Goal: Task Accomplishment & Management: Use online tool/utility

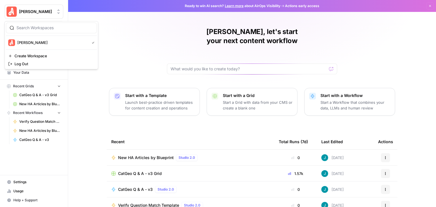
click at [429, 6] on icon "button" at bounding box center [430, 5] width 3 height 3
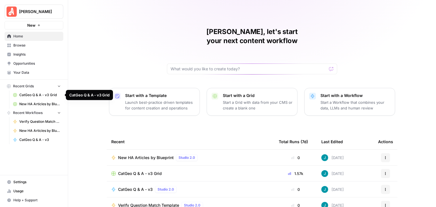
click at [45, 97] on span "CatGeo Q & A - v3 Grid" at bounding box center [39, 95] width 41 height 5
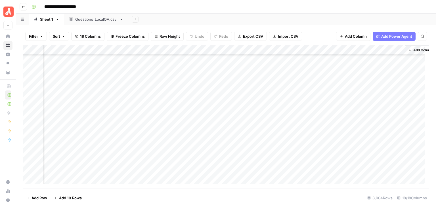
scroll to position [19311, 651]
click at [30, 66] on div "Add Column" at bounding box center [226, 116] width 407 height 143
click at [30, 123] on div "Add Column" at bounding box center [226, 116] width 407 height 143
click at [342, 48] on div "Add Column" at bounding box center [226, 116] width 407 height 143
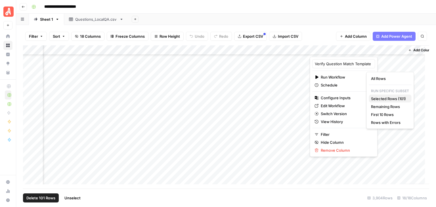
click at [398, 96] on span "Selected Rows (101)" at bounding box center [389, 99] width 36 height 6
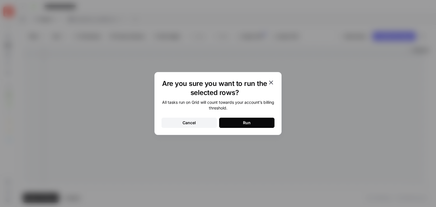
click at [267, 124] on button "Run" at bounding box center [246, 123] width 55 height 10
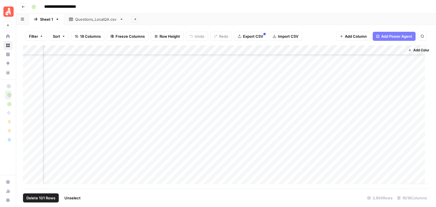
click at [75, 198] on span "Unselect" at bounding box center [72, 198] width 16 height 6
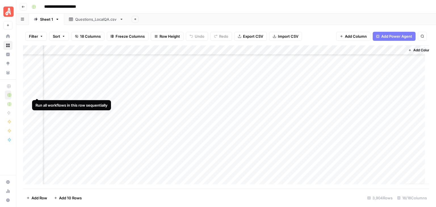
click at [37, 92] on div "Add Column" at bounding box center [226, 116] width 407 height 143
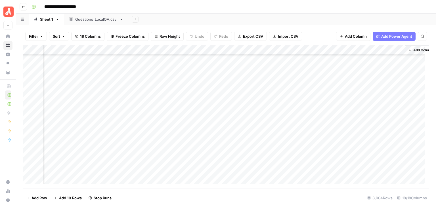
scroll to position [19738, 651]
click at [36, 103] on div "Add Column" at bounding box center [226, 116] width 407 height 143
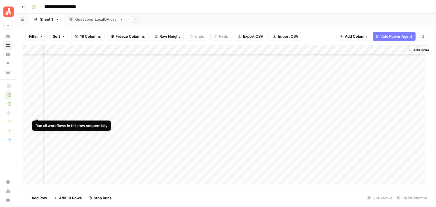
click at [36, 112] on div "Add Column" at bounding box center [226, 116] width 407 height 143
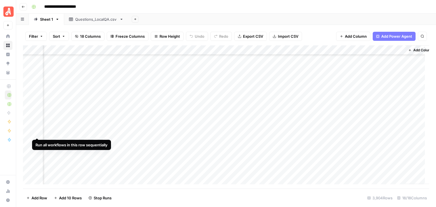
click at [36, 132] on div "Add Column" at bounding box center [226, 116] width 407 height 143
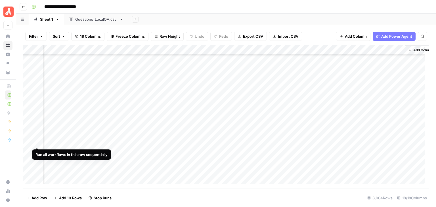
click at [37, 141] on div "Add Column" at bounding box center [226, 116] width 407 height 143
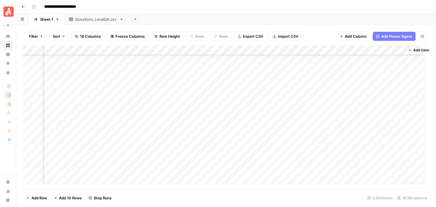
click at [38, 151] on div "Add Column" at bounding box center [226, 116] width 407 height 143
click at [38, 179] on div "Add Column" at bounding box center [226, 116] width 407 height 143
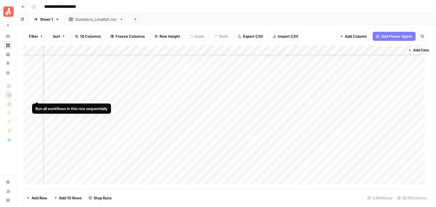
click at [38, 95] on div "Add Column" at bounding box center [226, 116] width 407 height 143
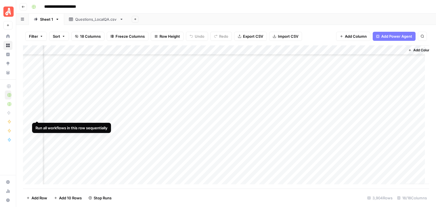
click at [37, 114] on div "Add Column" at bounding box center [226, 116] width 407 height 143
click at [37, 124] on div "Add Column" at bounding box center [226, 116] width 407 height 143
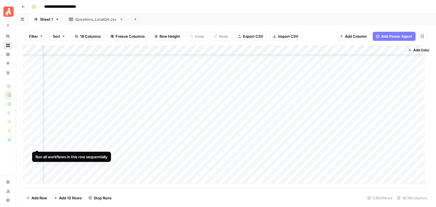
click at [38, 143] on div "Add Column" at bounding box center [226, 116] width 407 height 143
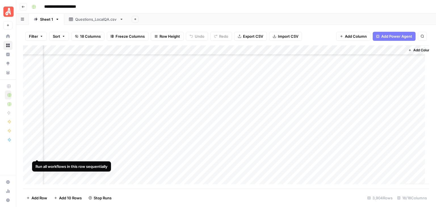
click at [37, 155] on div "Add Column" at bounding box center [226, 116] width 407 height 143
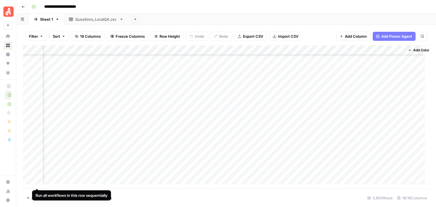
click at [38, 181] on div "Add Column" at bounding box center [226, 116] width 407 height 143
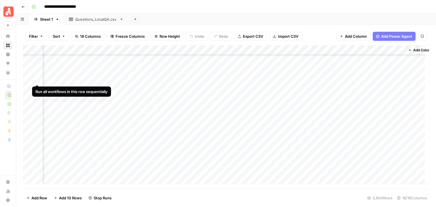
click at [37, 78] on div "Add Column" at bounding box center [226, 116] width 407 height 143
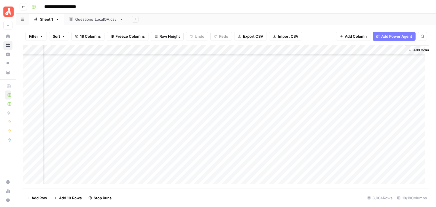
click at [37, 99] on div "Add Column" at bounding box center [226, 116] width 407 height 143
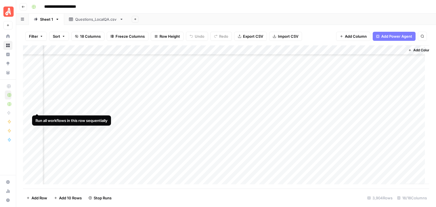
click at [36, 106] on div "Add Column" at bounding box center [226, 116] width 407 height 143
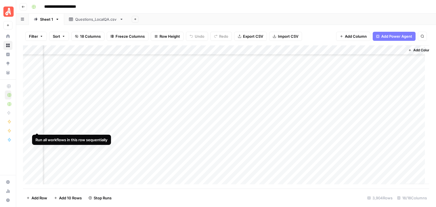
click at [36, 128] on div "Add Column" at bounding box center [226, 116] width 407 height 143
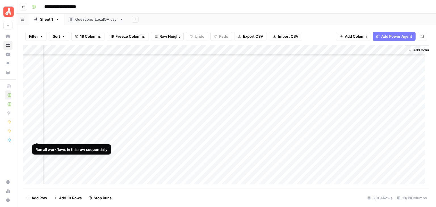
click at [38, 137] on div "Add Column" at bounding box center [226, 116] width 407 height 143
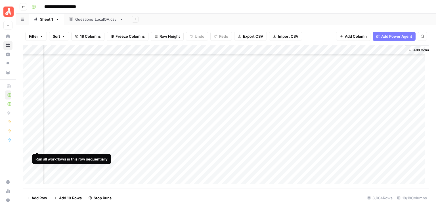
click at [35, 147] on div "Add Column" at bounding box center [226, 116] width 407 height 143
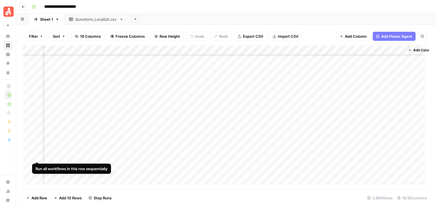
click at [36, 155] on div "Add Column" at bounding box center [226, 116] width 407 height 143
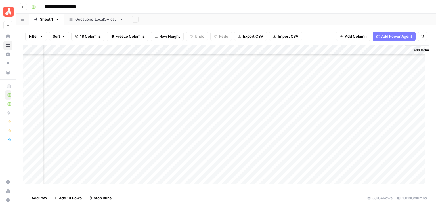
click at [36, 175] on div "Add Column" at bounding box center [226, 116] width 407 height 143
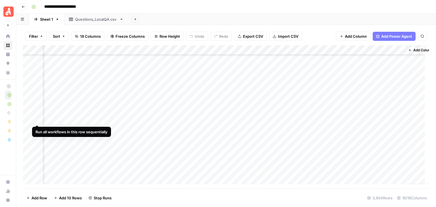
click at [35, 120] on div "Add Column" at bounding box center [226, 116] width 407 height 143
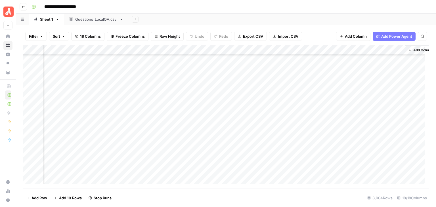
click at [37, 129] on div "Add Column" at bounding box center [226, 116] width 407 height 143
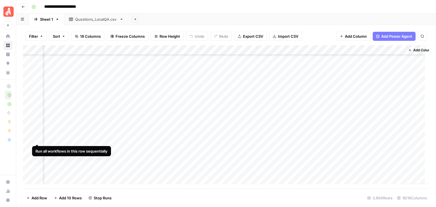
click at [37, 139] on div "Add Column" at bounding box center [226, 116] width 407 height 143
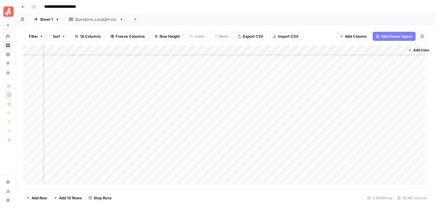
scroll to position [20107, 651]
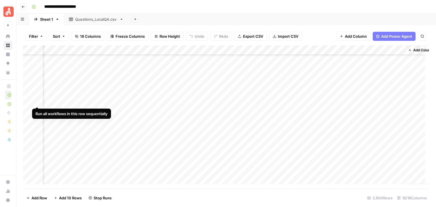
click at [36, 102] on div "Add Column" at bounding box center [226, 116] width 407 height 143
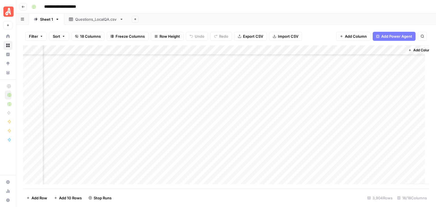
click at [38, 111] on div "Add Column" at bounding box center [226, 116] width 407 height 143
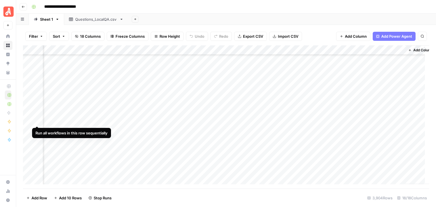
click at [35, 119] on div "Add Column" at bounding box center [226, 116] width 407 height 143
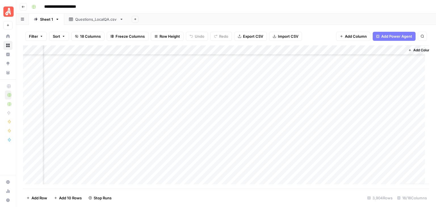
scroll to position [20135, 651]
click at [37, 100] on div "Add Column" at bounding box center [226, 116] width 407 height 143
click at [38, 141] on div "Add Column" at bounding box center [226, 116] width 407 height 143
click at [36, 161] on div "Add Column" at bounding box center [226, 116] width 407 height 143
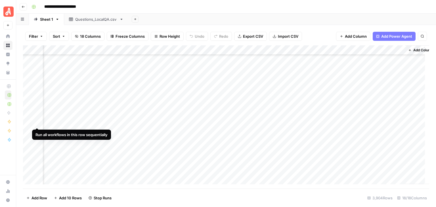
click at [38, 121] on div "Add Column" at bounding box center [226, 116] width 407 height 143
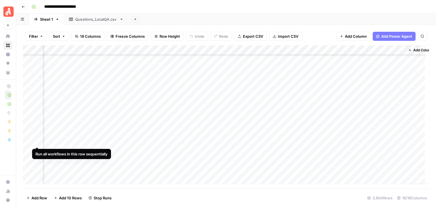
click at [36, 142] on div "Add Column" at bounding box center [226, 116] width 407 height 143
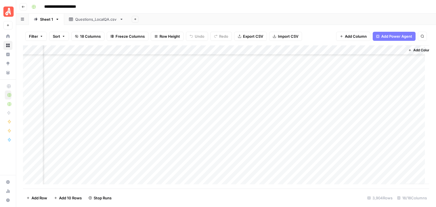
click at [260, 197] on footer "Add Row Add 10 Rows Stop Runs 3,904 Rows 18/18 Columns" at bounding box center [226, 198] width 407 height 18
click at [29, 74] on div "Add Column" at bounding box center [226, 116] width 407 height 143
click at [28, 141] on div "Add Column" at bounding box center [226, 116] width 407 height 143
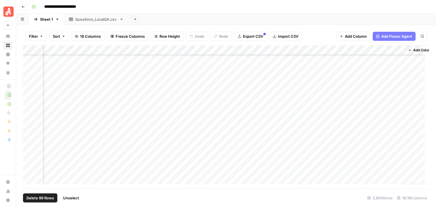
click at [342, 50] on div "Add Column" at bounding box center [226, 116] width 407 height 143
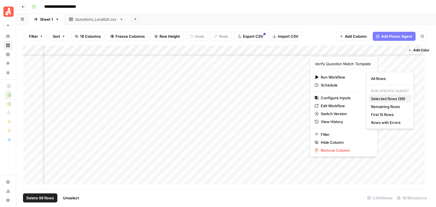
click at [391, 97] on span "Selected Rows (99)" at bounding box center [389, 99] width 36 height 6
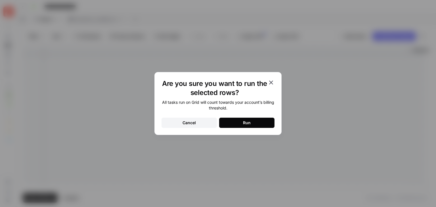
click at [256, 128] on div "Are you sure you want to run the selected rows? All tasks run on Grid will coun…" at bounding box center [218, 103] width 127 height 63
click at [266, 122] on button "Run" at bounding box center [246, 123] width 55 height 10
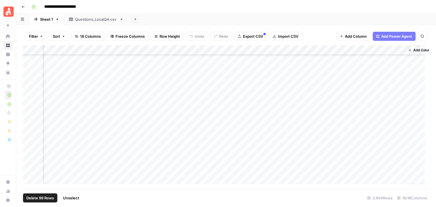
click at [75, 197] on span "Unselect" at bounding box center [71, 198] width 16 height 6
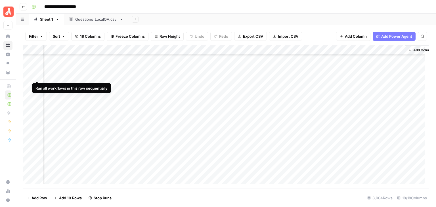
click at [37, 75] on div "Add Column" at bounding box center [226, 116] width 407 height 143
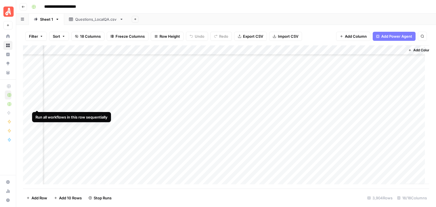
click at [38, 104] on div "Add Column" at bounding box center [226, 116] width 407 height 143
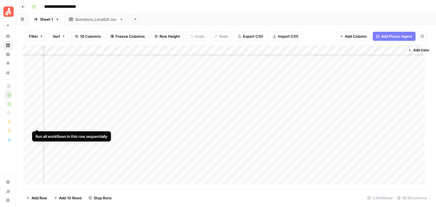
click at [37, 124] on div "Add Column" at bounding box center [226, 116] width 407 height 143
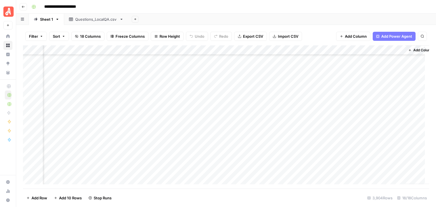
click at [36, 143] on div "Add Column" at bounding box center [226, 116] width 407 height 143
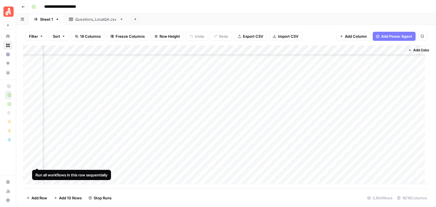
click at [36, 161] on div "Add Column" at bounding box center [226, 116] width 407 height 143
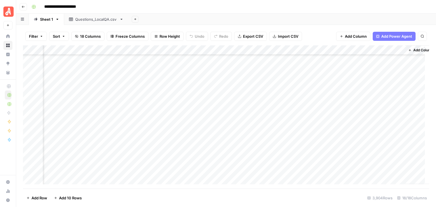
scroll to position [20874, 651]
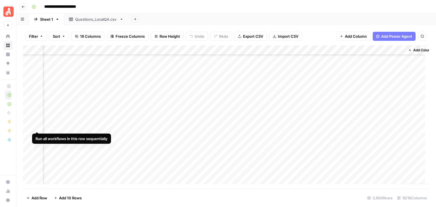
click at [36, 126] on div "Add Column" at bounding box center [226, 116] width 407 height 143
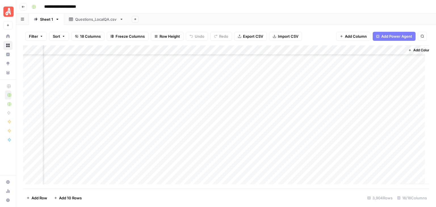
scroll to position [21215, 651]
click at [29, 93] on div "Add Column" at bounding box center [226, 116] width 407 height 143
click at [29, 141] on div "Add Column" at bounding box center [226, 116] width 407 height 143
click at [343, 51] on div "Add Column" at bounding box center [226, 116] width 407 height 143
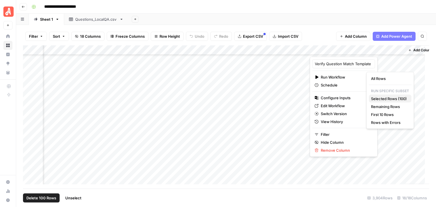
click at [389, 97] on span "Selected Rows (100)" at bounding box center [389, 99] width 36 height 6
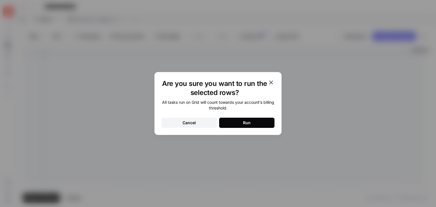
click at [262, 123] on button "Run" at bounding box center [246, 123] width 55 height 10
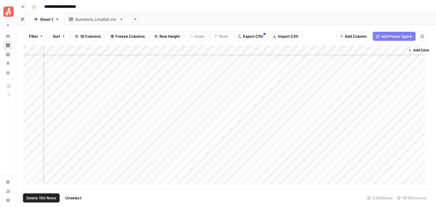
click at [75, 197] on span "Unselect" at bounding box center [73, 198] width 16 height 6
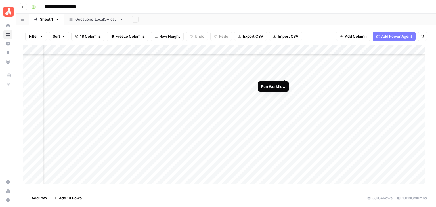
click at [286, 74] on div "Add Column" at bounding box center [226, 116] width 407 height 143
click at [38, 146] on div "Add Column" at bounding box center [226, 116] width 407 height 143
click at [36, 109] on div "Add Column" at bounding box center [226, 116] width 407 height 143
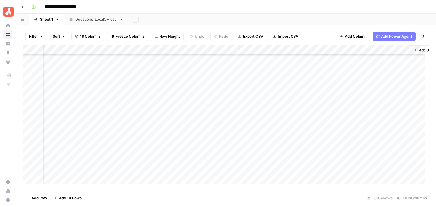
scroll to position [20898, 645]
click at [354, 102] on div "Add Column" at bounding box center [226, 116] width 407 height 143
click at [30, 69] on div "Add Column" at bounding box center [226, 116] width 407 height 143
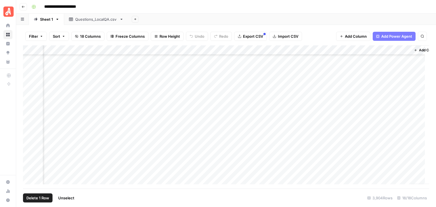
click at [29, 116] on div "Add Column" at bounding box center [226, 116] width 407 height 143
click at [28, 117] on div "Add Column" at bounding box center [226, 116] width 407 height 143
click at [28, 72] on div "Add Column" at bounding box center [226, 116] width 407 height 143
click at [29, 70] on div "Add Column" at bounding box center [226, 116] width 407 height 143
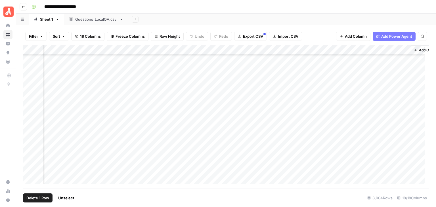
scroll to position [23199, 645]
click at [29, 91] on div "Add Column" at bounding box center [226, 116] width 407 height 143
click at [349, 51] on div "Add Column" at bounding box center [226, 116] width 407 height 143
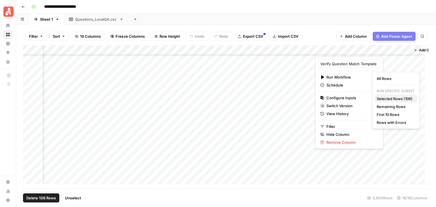
click at [398, 98] on span "Selected Rows (106)" at bounding box center [395, 99] width 36 height 6
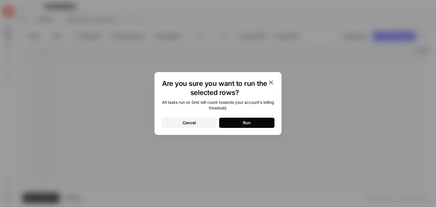
click at [261, 124] on button "Run" at bounding box center [246, 123] width 55 height 10
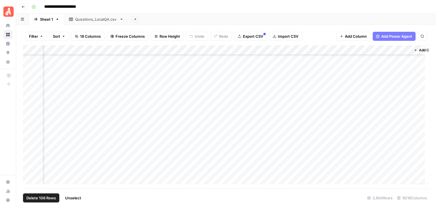
click at [79, 199] on span "Unselect" at bounding box center [73, 198] width 16 height 6
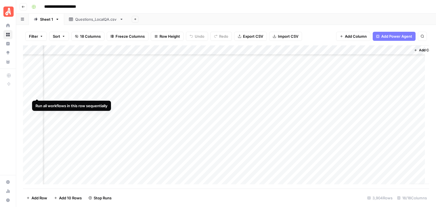
click at [36, 93] on div "Add Column" at bounding box center [226, 116] width 407 height 143
click at [36, 114] on div "Add Column" at bounding box center [226, 116] width 407 height 143
click at [36, 123] on div "Add Column" at bounding box center [226, 116] width 407 height 143
click at [36, 133] on div "Add Column" at bounding box center [226, 116] width 407 height 143
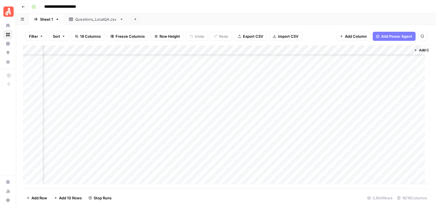
scroll to position [23028, 645]
click at [36, 77] on div "Add Column" at bounding box center [226, 116] width 407 height 143
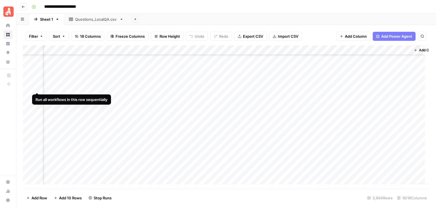
click at [36, 87] on div "Add Column" at bounding box center [226, 116] width 407 height 143
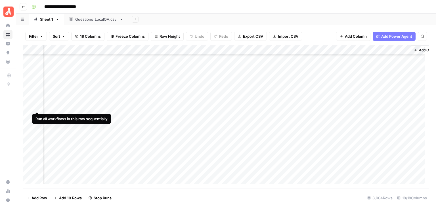
click at [36, 105] on div "Add Column" at bounding box center [226, 116] width 407 height 143
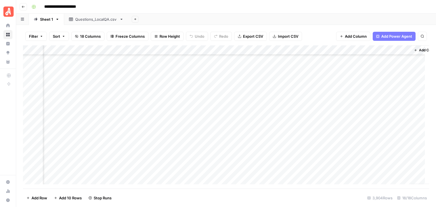
scroll to position [23085, 645]
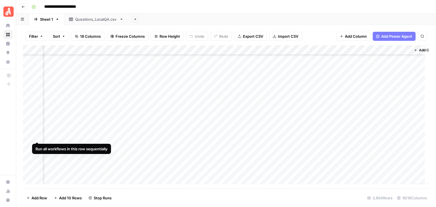
click at [38, 136] on div "Add Column" at bounding box center [226, 116] width 407 height 143
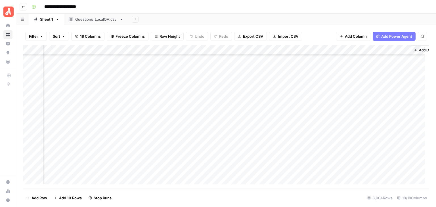
scroll to position [23170, 645]
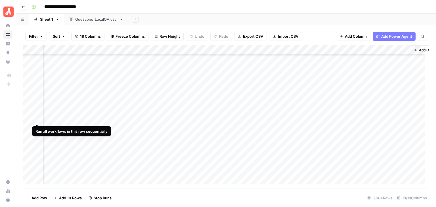
click at [35, 118] on div "Add Column" at bounding box center [226, 116] width 407 height 143
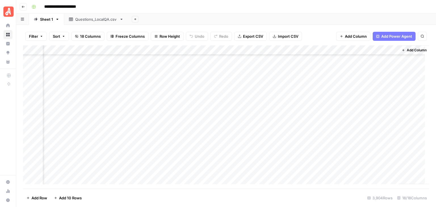
scroll to position [23207, 657]
click at [28, 91] on div "Add Column" at bounding box center [226, 116] width 407 height 143
click at [29, 110] on div "Add Column" at bounding box center [226, 116] width 407 height 143
click at [334, 50] on div "Add Column" at bounding box center [226, 116] width 407 height 143
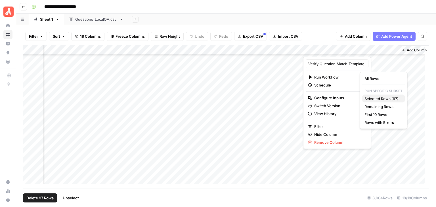
click at [382, 99] on span "Selected Rows (97)" at bounding box center [383, 99] width 36 height 6
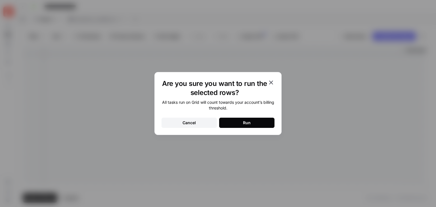
click at [260, 120] on button "Run" at bounding box center [246, 123] width 55 height 10
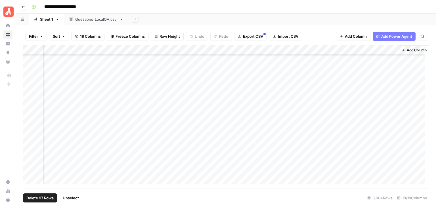
click at [77, 195] on span "Unselect" at bounding box center [71, 198] width 16 height 6
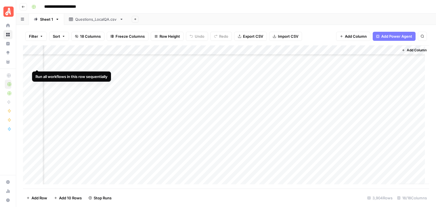
click at [36, 63] on div "Add Column" at bounding box center [226, 116] width 407 height 143
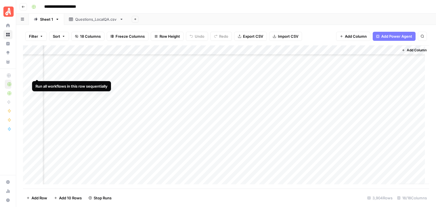
click at [36, 73] on div "Add Column" at bounding box center [226, 116] width 407 height 143
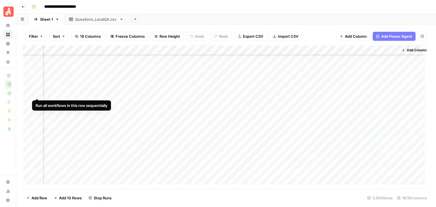
click at [37, 93] on div "Add Column" at bounding box center [226, 116] width 407 height 143
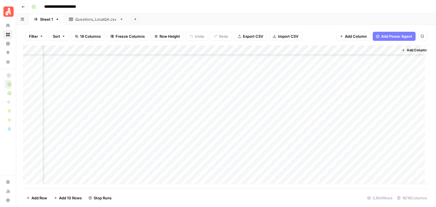
scroll to position [23321, 657]
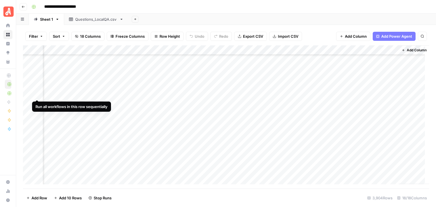
click at [37, 93] on div "Add Column" at bounding box center [226, 116] width 407 height 143
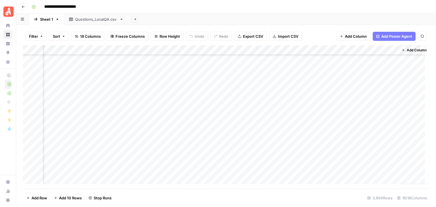
click at [37, 103] on div "Add Column" at bounding box center [226, 116] width 407 height 143
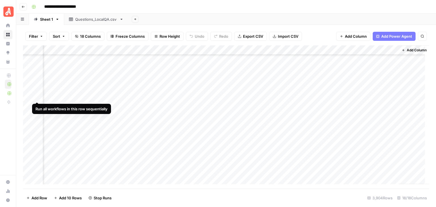
click at [36, 97] on div "Add Column" at bounding box center [226, 116] width 407 height 143
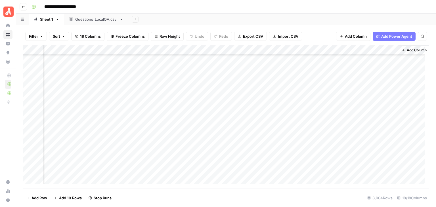
click at [37, 114] on div "Add Column" at bounding box center [226, 116] width 407 height 143
click at [36, 87] on div "Add Column" at bounding box center [226, 116] width 407 height 143
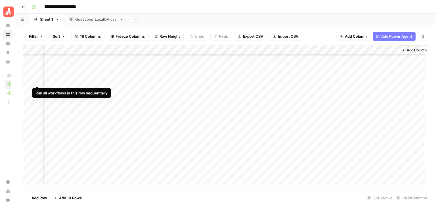
click at [37, 80] on div "Add Column" at bounding box center [226, 116] width 407 height 143
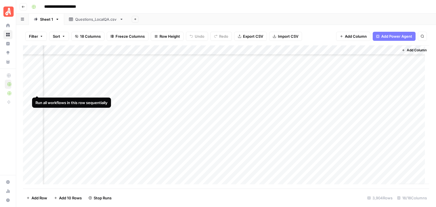
click at [36, 89] on div "Add Column" at bounding box center [226, 116] width 407 height 143
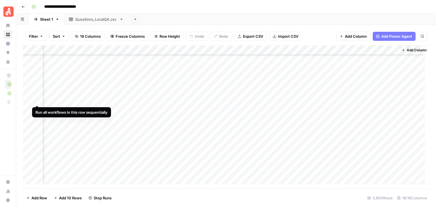
click at [37, 99] on div "Add Column" at bounding box center [226, 116] width 407 height 143
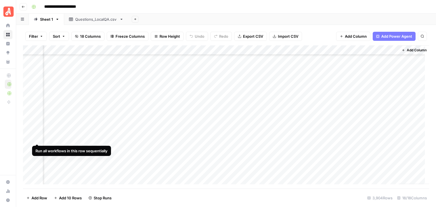
click at [36, 138] on div "Add Column" at bounding box center [226, 116] width 407 height 143
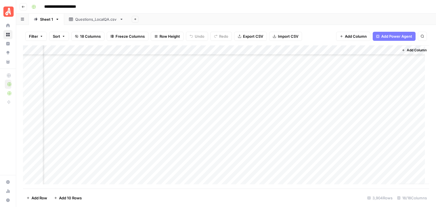
scroll to position [24145, 657]
click at [30, 91] on div "Add Column" at bounding box center [226, 116] width 407 height 143
click at [28, 139] on div "Add Column" at bounding box center [226, 116] width 407 height 143
click at [334, 51] on div "Add Column" at bounding box center [226, 116] width 407 height 143
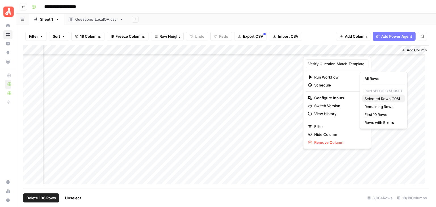
click at [390, 97] on span "Selected Rows (106)" at bounding box center [383, 99] width 36 height 6
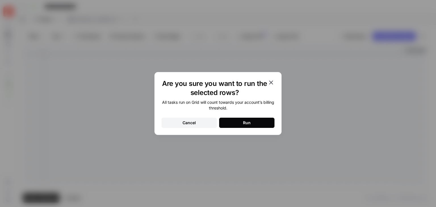
click at [268, 123] on button "Run" at bounding box center [246, 123] width 55 height 10
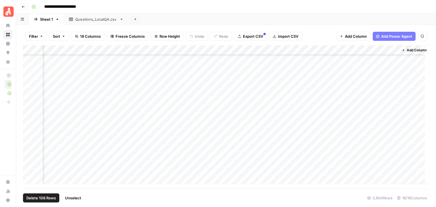
click at [78, 197] on span "Unselect" at bounding box center [73, 198] width 16 height 6
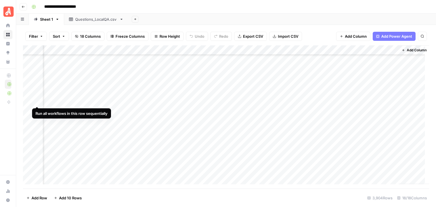
click at [35, 100] on div "Add Column" at bounding box center [226, 116] width 407 height 143
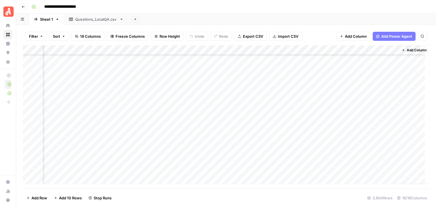
scroll to position [24230, 657]
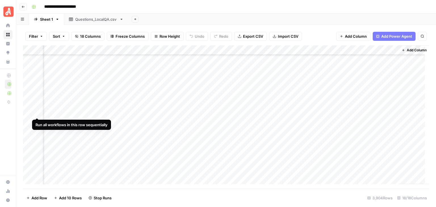
click at [37, 113] on div "Add Column" at bounding box center [226, 116] width 407 height 143
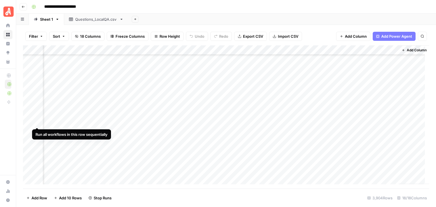
click at [38, 123] on div "Add Column" at bounding box center [226, 116] width 407 height 143
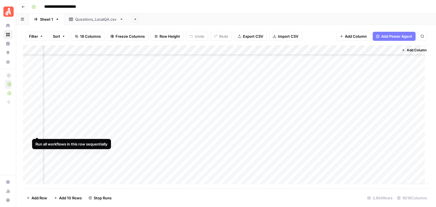
click at [37, 131] on div "Add Column" at bounding box center [226, 116] width 407 height 143
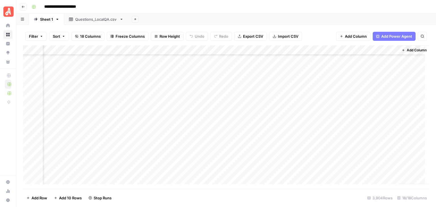
scroll to position [24343, 657]
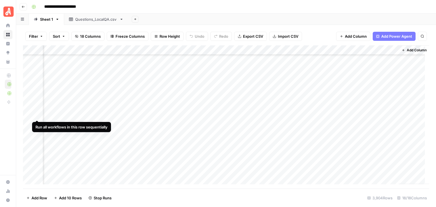
click at [38, 113] on div "Add Column" at bounding box center [226, 116] width 407 height 143
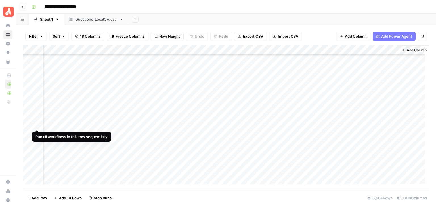
click at [37, 124] on div "Add Column" at bounding box center [226, 116] width 407 height 143
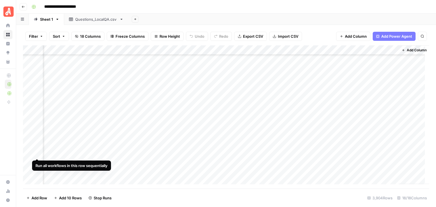
click at [36, 155] on div "Add Column" at bounding box center [226, 116] width 407 height 143
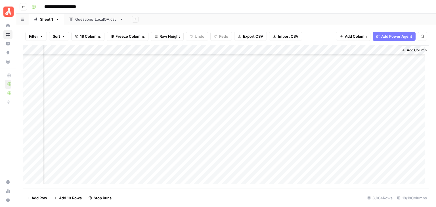
click at [35, 171] on div "Add Column" at bounding box center [226, 116] width 407 height 143
click at [36, 76] on div "Add Column" at bounding box center [226, 116] width 407 height 143
click at [36, 86] on div "Add Column" at bounding box center [226, 116] width 407 height 143
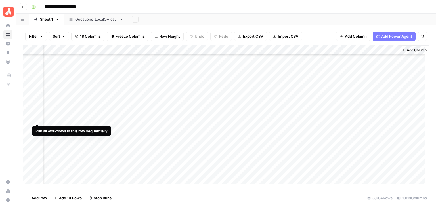
click at [37, 118] on div "Add Column" at bounding box center [226, 116] width 407 height 143
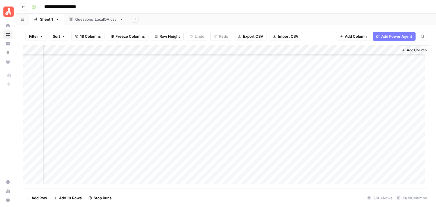
scroll to position [24571, 657]
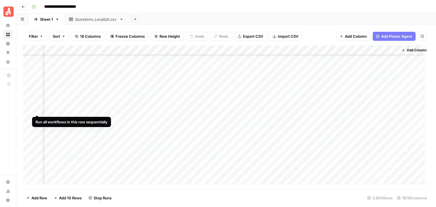
click at [36, 109] on div "Add Column" at bounding box center [226, 116] width 407 height 143
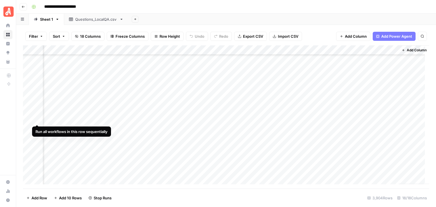
click at [37, 119] on div "Add Column" at bounding box center [226, 116] width 407 height 143
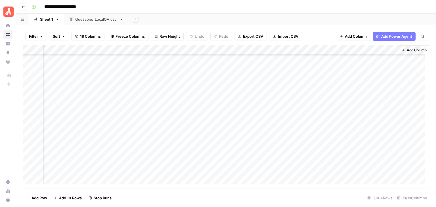
click at [38, 128] on div "Add Column" at bounding box center [226, 116] width 407 height 143
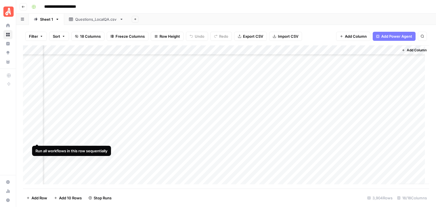
click at [36, 138] on div "Add Column" at bounding box center [226, 116] width 407 height 143
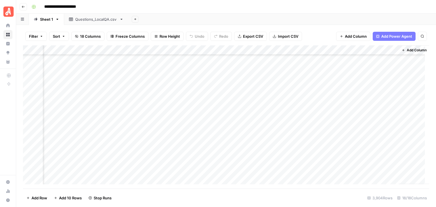
scroll to position [24628, 657]
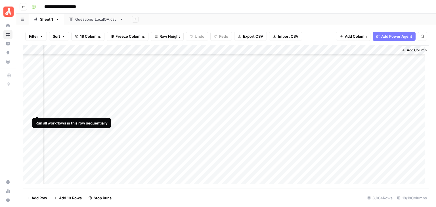
click at [37, 109] on div "Add Column" at bounding box center [226, 116] width 407 height 143
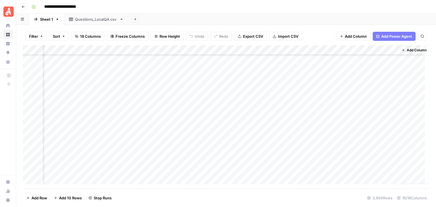
scroll to position [24741, 657]
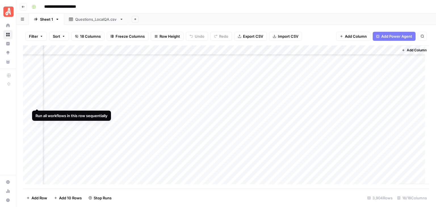
click at [38, 102] on div "Add Column" at bounding box center [226, 116] width 407 height 143
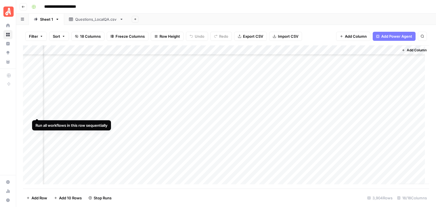
click at [37, 113] on div "Add Column" at bounding box center [226, 116] width 407 height 143
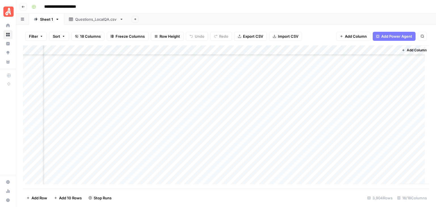
scroll to position [24798, 657]
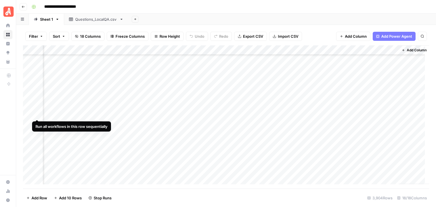
click at [38, 114] on div "Add Column" at bounding box center [226, 116] width 407 height 143
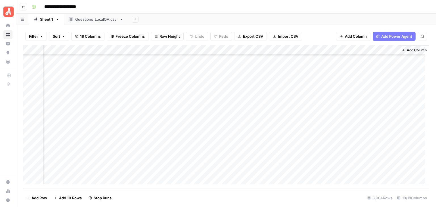
click at [36, 122] on div "Add Column" at bounding box center [226, 116] width 407 height 143
click at [36, 116] on div "Add Column" at bounding box center [226, 116] width 407 height 143
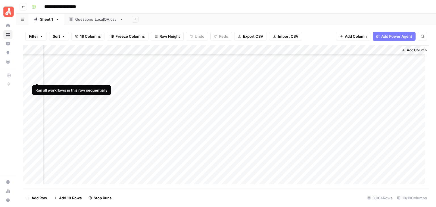
click at [37, 77] on div "Add Column" at bounding box center [226, 116] width 407 height 143
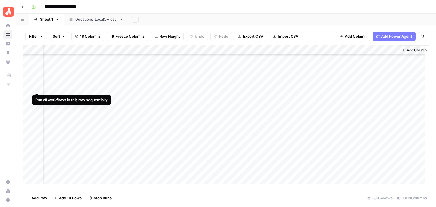
click at [36, 87] on div "Add Column" at bounding box center [226, 116] width 407 height 143
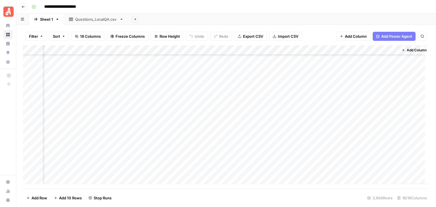
scroll to position [24940, 657]
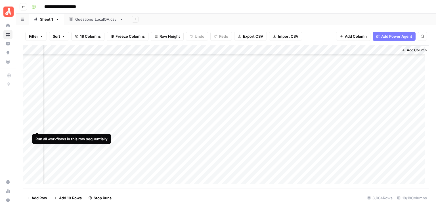
click at [36, 127] on div "Add Column" at bounding box center [226, 116] width 407 height 143
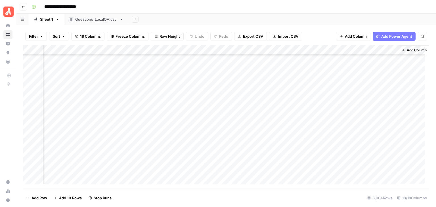
scroll to position [24997, 657]
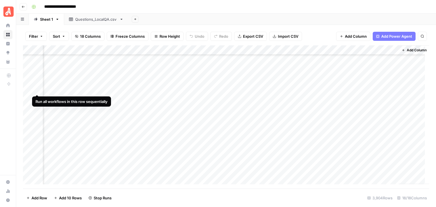
click at [36, 88] on div "Add Column" at bounding box center [226, 116] width 407 height 143
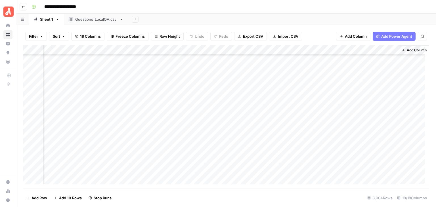
scroll to position [25082, 657]
click at [36, 80] on div "Add Column" at bounding box center [226, 116] width 407 height 143
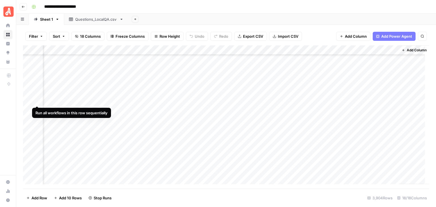
click at [36, 99] on div "Add Column" at bounding box center [226, 116] width 407 height 143
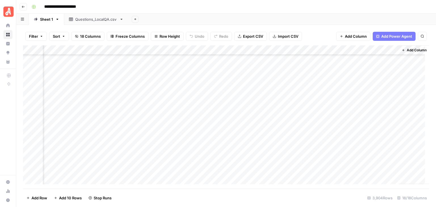
click at [38, 138] on div "Add Column" at bounding box center [226, 116] width 407 height 143
click at [36, 111] on div "Add Column" at bounding box center [226, 116] width 407 height 143
click at [30, 91] on div "Add Column" at bounding box center [226, 116] width 407 height 143
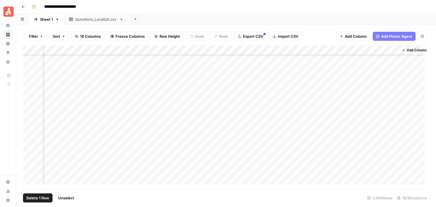
scroll to position [26133, 657]
click at [30, 93] on div "Add Column" at bounding box center [226, 116] width 407 height 143
click at [334, 50] on div "Add Column" at bounding box center [226, 116] width 407 height 143
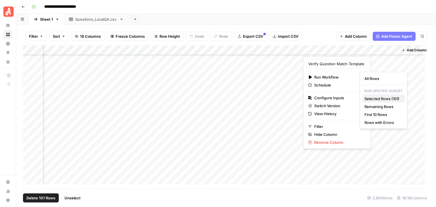
click at [388, 97] on span "Selected Rows (101)" at bounding box center [383, 99] width 36 height 6
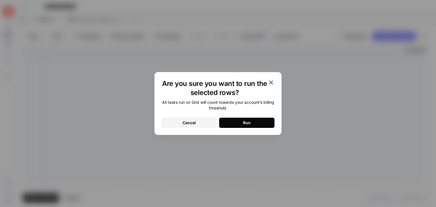
click at [253, 122] on button "Run" at bounding box center [246, 123] width 55 height 10
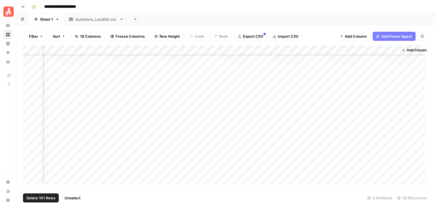
click at [76, 197] on span "Unselect" at bounding box center [72, 198] width 16 height 6
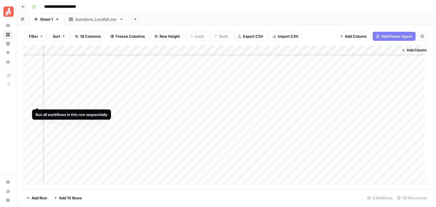
click at [36, 102] on div "Add Column" at bounding box center [226, 116] width 407 height 143
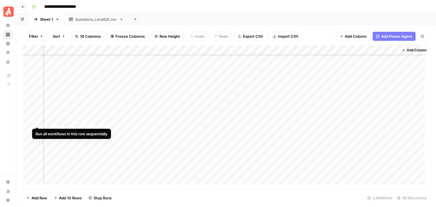
click at [36, 121] on div "Add Column" at bounding box center [226, 116] width 407 height 143
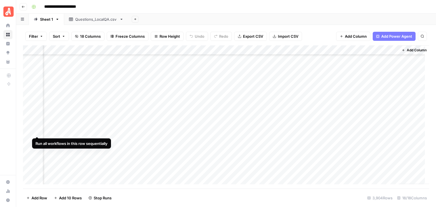
click at [37, 130] on div "Add Column" at bounding box center [226, 116] width 407 height 143
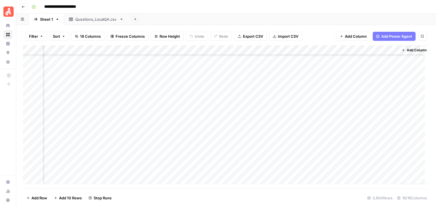
scroll to position [25224, 657]
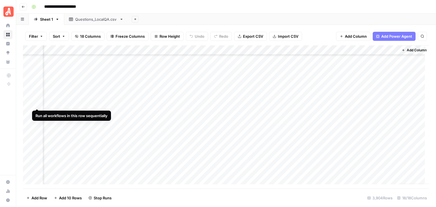
click at [35, 101] on div "Add Column" at bounding box center [226, 116] width 407 height 143
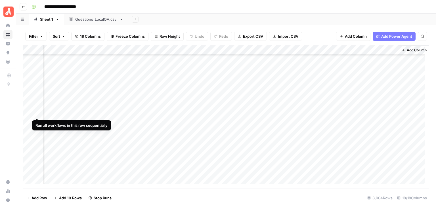
click at [36, 113] on div "Add Column" at bounding box center [226, 116] width 407 height 143
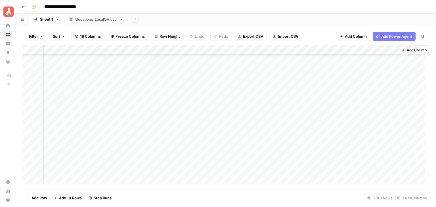
scroll to position [25281, 657]
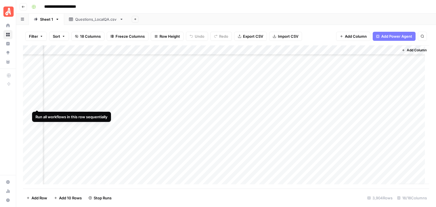
click at [37, 103] on div "Add Column" at bounding box center [226, 116] width 407 height 143
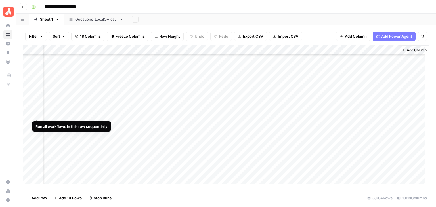
click at [37, 113] on div "Add Column" at bounding box center [226, 116] width 407 height 143
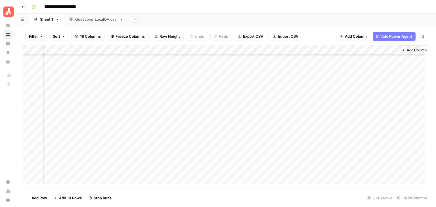
scroll to position [25366, 657]
click at [37, 124] on div "Add Column" at bounding box center [226, 116] width 407 height 143
click at [37, 101] on div "Add Column" at bounding box center [226, 116] width 407 height 143
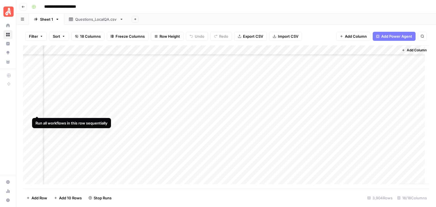
click at [36, 109] on div "Add Column" at bounding box center [226, 116] width 407 height 143
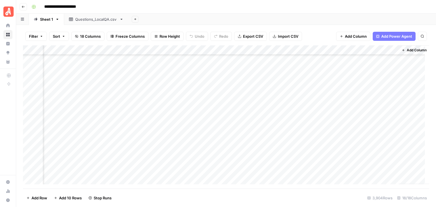
scroll to position [25650, 657]
click at [35, 83] on div "Add Column" at bounding box center [226, 116] width 407 height 143
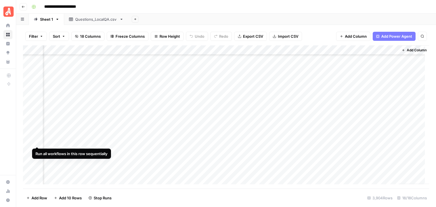
click at [36, 141] on div "Add Column" at bounding box center [226, 116] width 407 height 143
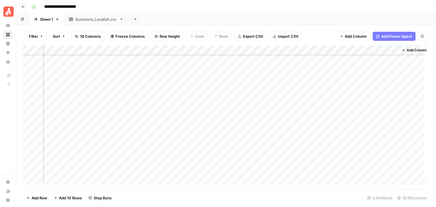
scroll to position [25707, 657]
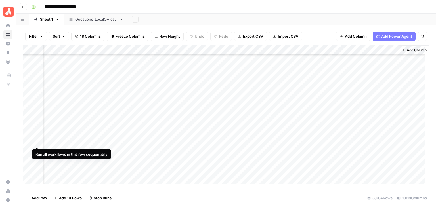
click at [36, 141] on div "Add Column" at bounding box center [226, 116] width 407 height 143
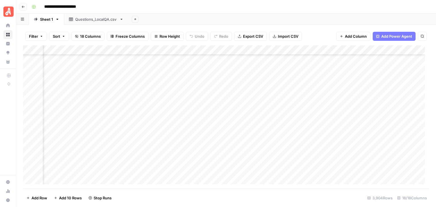
scroll to position [25167, 231]
click at [24, 6] on icon "button" at bounding box center [23, 6] width 3 height 3
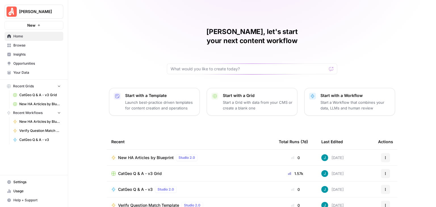
click at [29, 193] on span "Usage" at bounding box center [36, 191] width 47 height 5
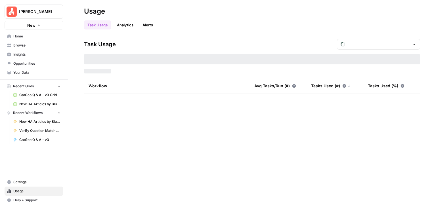
type input "September Tasks"
click at [119, 25] on link "Analytics" at bounding box center [125, 24] width 23 height 9
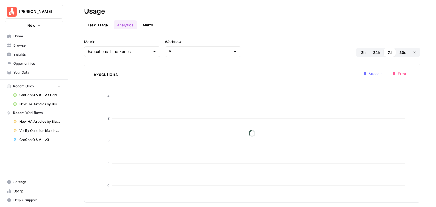
click at [103, 26] on link "Task Usage" at bounding box center [97, 24] width 27 height 9
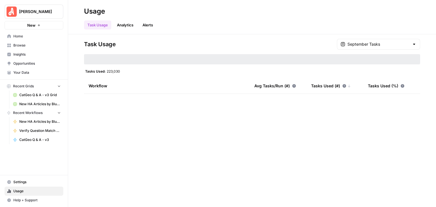
click at [413, 44] on div at bounding box center [414, 44] width 5 height 6
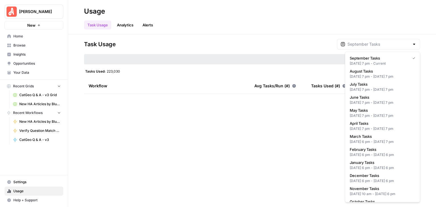
type input "September Tasks"
click at [315, 38] on div "Task Usage September Tasks Tasks Used: 223,030 Workflow Avg Tasks/Run (#) Tasks…" at bounding box center [252, 120] width 368 height 173
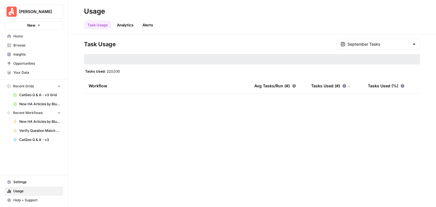
scroll to position [80, 0]
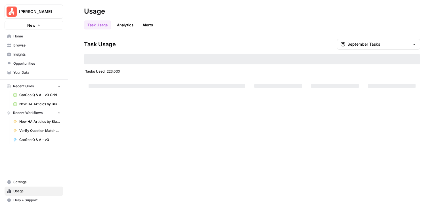
click at [34, 181] on span "Settings" at bounding box center [36, 182] width 47 height 5
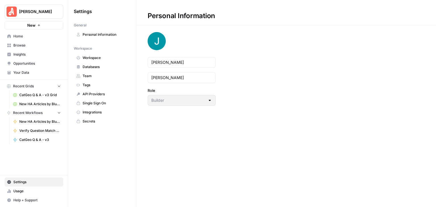
click at [20, 190] on span "Usage" at bounding box center [36, 191] width 47 height 5
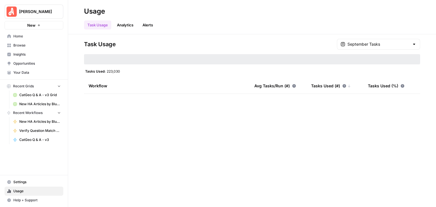
click at [415, 45] on div at bounding box center [414, 44] width 5 height 6
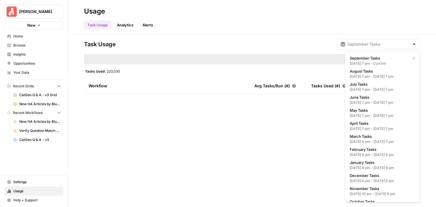
type input "September Tasks"
click at [373, 31] on header "Usage Task Usage Analytics Alerts" at bounding box center [252, 17] width 368 height 34
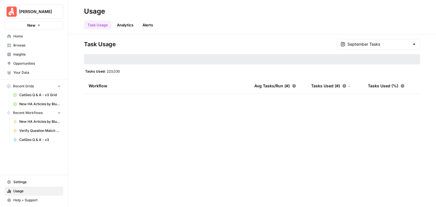
click at [412, 45] on div "September Tasks" at bounding box center [378, 44] width 83 height 11
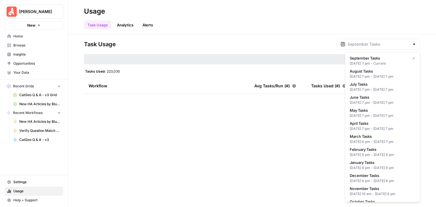
type input "September Tasks"
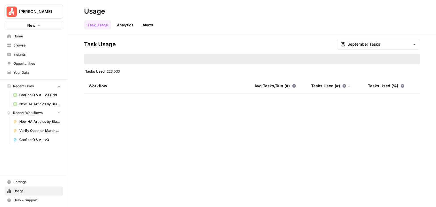
click at [336, 29] on div "Task Usage Analytics Alerts" at bounding box center [252, 23] width 336 height 14
click at [120, 25] on link "Analytics" at bounding box center [125, 24] width 23 height 9
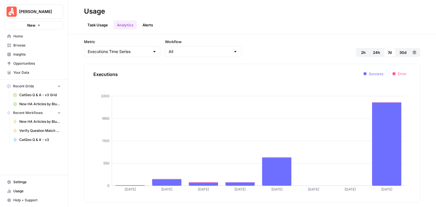
click at [149, 22] on link "Alerts" at bounding box center [147, 24] width 17 height 9
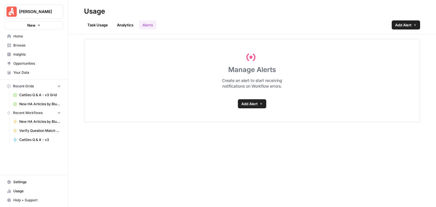
click at [86, 23] on link "Task Usage" at bounding box center [97, 24] width 27 height 9
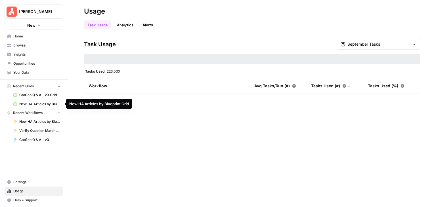
click at [44, 93] on span "CatGeo Q & A - v3 Grid" at bounding box center [39, 95] width 41 height 5
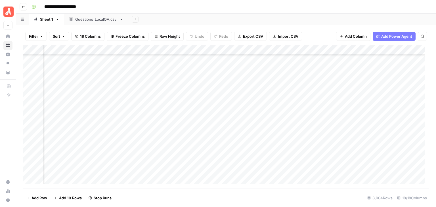
scroll to position [25180, 163]
click at [161, 91] on div "Add Column" at bounding box center [226, 116] width 407 height 143
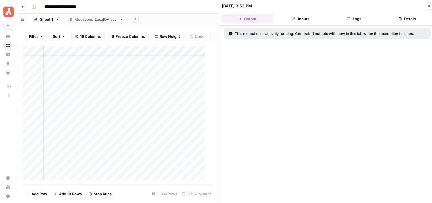
click at [360, 21] on button "Logs" at bounding box center [354, 18] width 51 height 9
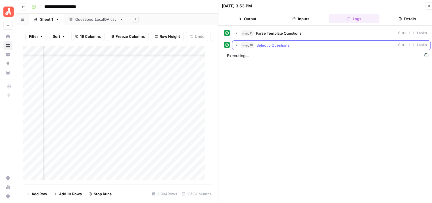
click at [236, 41] on button "step_30 Select 5 Questions 0 ms / 1 tasks" at bounding box center [331, 45] width 198 height 9
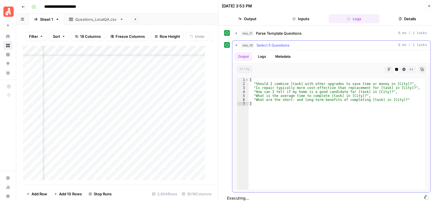
click at [236, 42] on button "step_30 Select 5 Questions 0 ms / 1 tasks" at bounding box center [331, 45] width 198 height 9
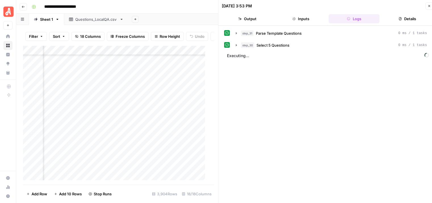
click at [407, 17] on button "Details" at bounding box center [407, 18] width 51 height 9
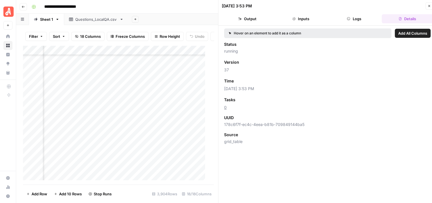
click at [356, 20] on button "Logs" at bounding box center [354, 18] width 51 height 9
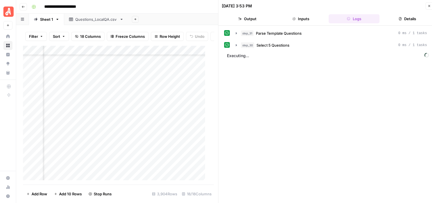
click at [428, 5] on icon "button" at bounding box center [429, 6] width 2 height 2
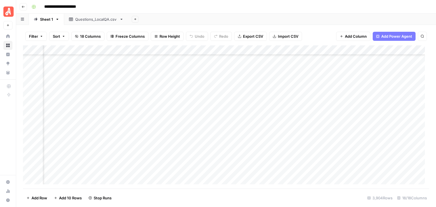
scroll to position [25577, 117]
click at [249, 197] on footer "Add Row Add 10 Rows Stop Runs 3,904 Rows 18/18 Columns" at bounding box center [226, 198] width 407 height 18
click at [255, 199] on footer "Add Row Add 10 Rows Stop Runs 3,904 Rows 18/18 Columns" at bounding box center [226, 198] width 407 height 18
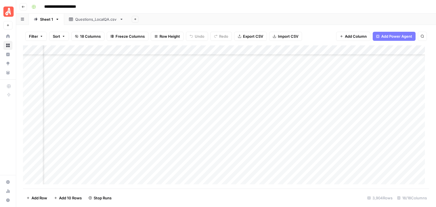
click at [288, 199] on footer "Add Row Add 10 Rows Stop Runs 3,904 Rows 18/18 Columns" at bounding box center [226, 198] width 407 height 18
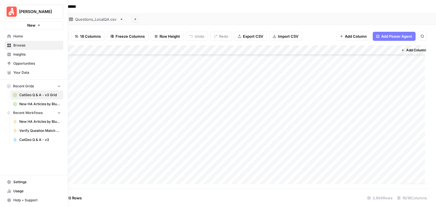
click at [22, 190] on span "Usage" at bounding box center [36, 191] width 47 height 5
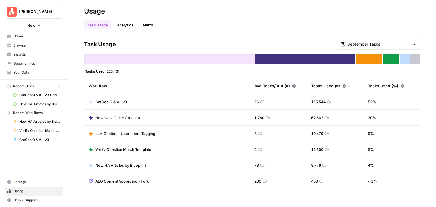
click at [253, 195] on div "Task Usage September Tasks Tasks Used: 223,461 Workflow Avg Tasks/Run (#) Tasks…" at bounding box center [252, 120] width 368 height 173
click at [272, 195] on div "Task Usage September Tasks Tasks Used: 223,461 Workflow Avg Tasks/Run (#) Tasks…" at bounding box center [252, 120] width 368 height 173
click at [39, 94] on span "CatGeo Q & A - v3 Grid" at bounding box center [39, 95] width 41 height 5
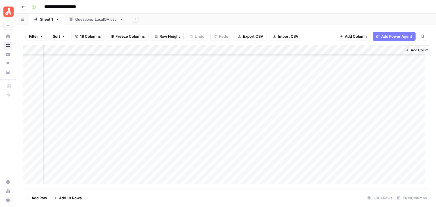
scroll to position [26157, 653]
click at [30, 78] on div "Add Column" at bounding box center [226, 116] width 407 height 143
click at [28, 155] on div "Add Column" at bounding box center [226, 116] width 407 height 143
click at [338, 49] on div "Add Column" at bounding box center [226, 116] width 407 height 143
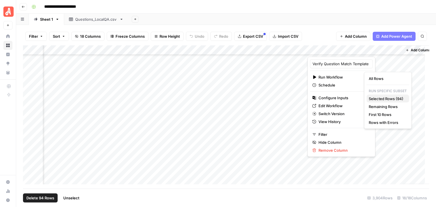
click at [384, 96] on span "Selected Rows (94)" at bounding box center [387, 99] width 36 height 6
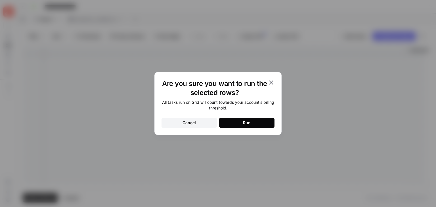
click at [252, 128] on button "Run" at bounding box center [246, 123] width 55 height 10
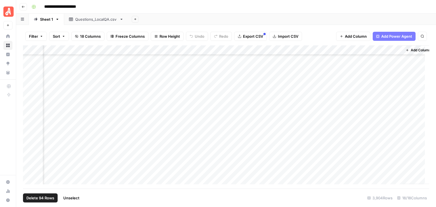
click at [78, 197] on span "Unselect" at bounding box center [71, 198] width 16 height 6
click at [149, 57] on div "Add Column" at bounding box center [226, 116] width 407 height 143
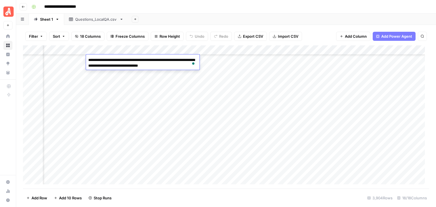
click at [159, 6] on div "**********" at bounding box center [229, 6] width 401 height 9
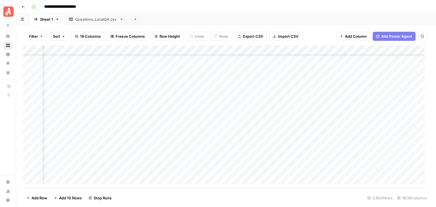
click at [145, 66] on div "Add Column" at bounding box center [226, 116] width 407 height 143
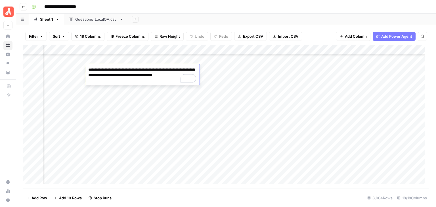
click at [162, 9] on div "**********" at bounding box center [229, 6] width 401 height 9
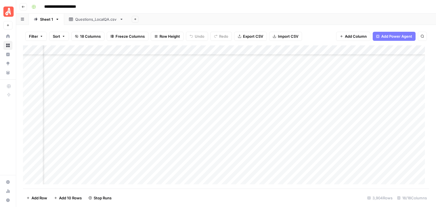
click at [138, 80] on div "Add Column" at bounding box center [226, 116] width 407 height 143
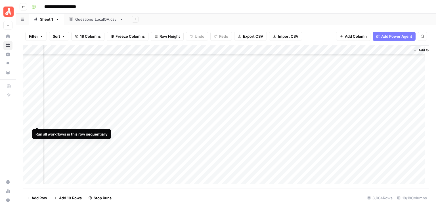
click at [37, 121] on div "Add Column" at bounding box center [226, 116] width 407 height 143
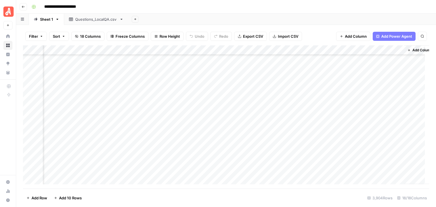
scroll to position [26980, 651]
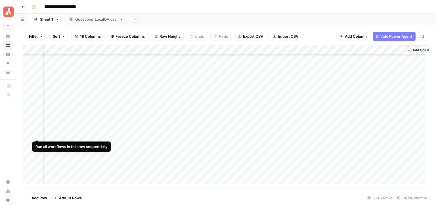
click at [37, 134] on div "Add Column" at bounding box center [226, 116] width 407 height 143
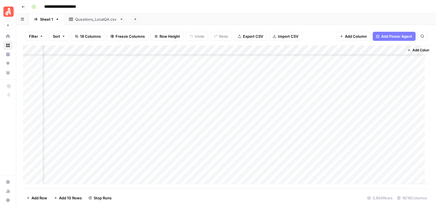
scroll to position [27037, 651]
click at [29, 106] on div "Add Column" at bounding box center [226, 116] width 407 height 143
click at [28, 115] on div "Add Column" at bounding box center [226, 116] width 407 height 143
click at [340, 49] on div "Add Column" at bounding box center [226, 116] width 407 height 143
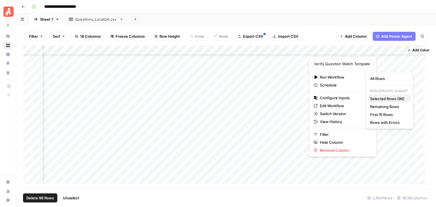
click at [396, 101] on span "Selected Rows (96)" at bounding box center [388, 99] width 36 height 6
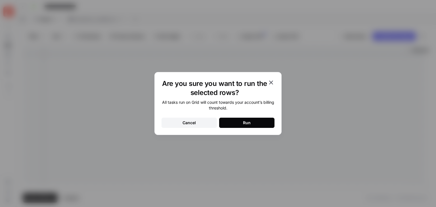
click at [270, 125] on button "Run" at bounding box center [246, 123] width 55 height 10
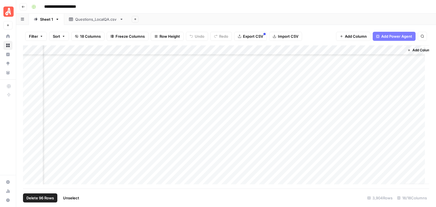
click at [76, 199] on span "Unselect" at bounding box center [71, 198] width 16 height 6
click at [28, 69] on div "Add Column" at bounding box center [226, 116] width 407 height 143
click at [30, 116] on div "Add Column" at bounding box center [226, 116] width 407 height 143
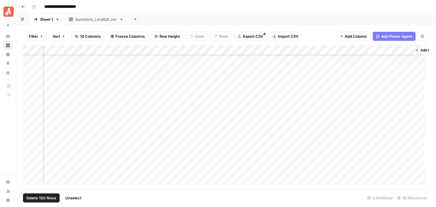
click at [347, 51] on div "Add Column" at bounding box center [226, 116] width 407 height 143
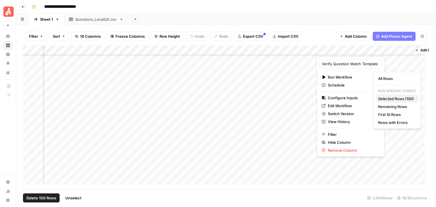
click at [393, 97] on span "Selected Rows (100)" at bounding box center [396, 99] width 36 height 6
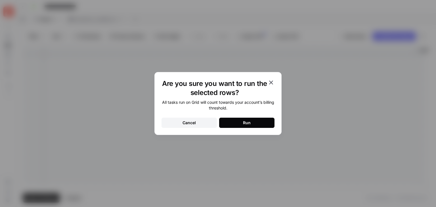
click at [258, 122] on button "Run" at bounding box center [246, 123] width 55 height 10
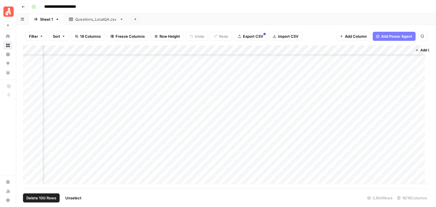
click at [79, 199] on span "Unselect" at bounding box center [73, 198] width 16 height 6
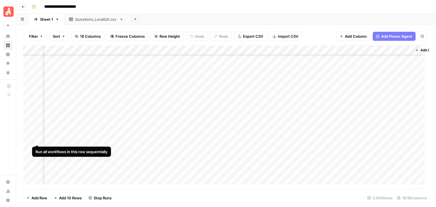
click at [36, 140] on div "Add Column" at bounding box center [226, 116] width 407 height 143
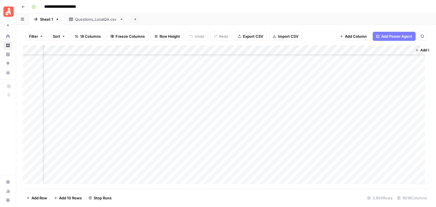
scroll to position [28420, 643]
click at [36, 115] on div "Add Column" at bounding box center [226, 116] width 407 height 143
click at [37, 142] on div "Add Column" at bounding box center [226, 116] width 407 height 143
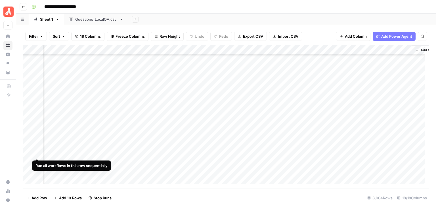
click at [35, 153] on div "Add Column" at bounding box center [226, 116] width 407 height 143
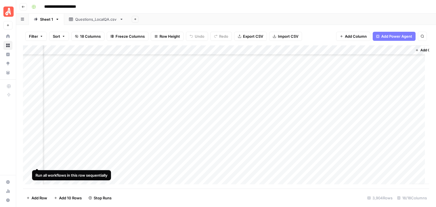
click at [38, 162] on div "Add Column" at bounding box center [226, 116] width 407 height 143
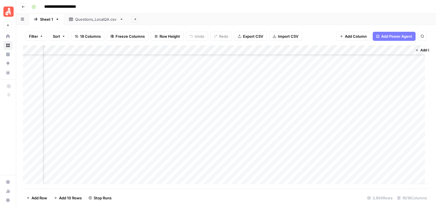
scroll to position [28505, 643]
click at [36, 106] on div "Add Column" at bounding box center [226, 116] width 407 height 143
click at [37, 116] on div "Add Column" at bounding box center [226, 116] width 407 height 143
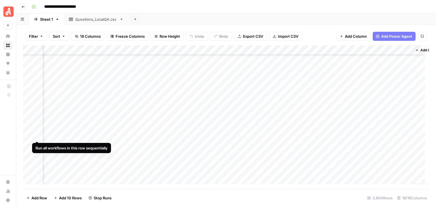
click at [36, 134] on div "Add Column" at bounding box center [226, 116] width 407 height 143
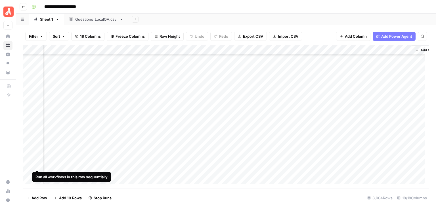
click at [35, 164] on div "Add Column" at bounding box center [226, 116] width 407 height 143
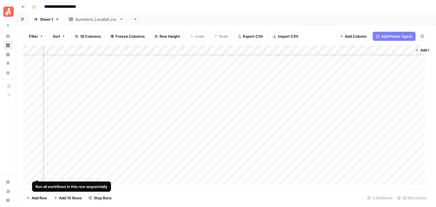
click at [37, 174] on div "Add Column" at bounding box center [226, 116] width 407 height 143
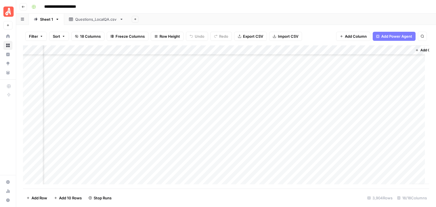
scroll to position [28618, 643]
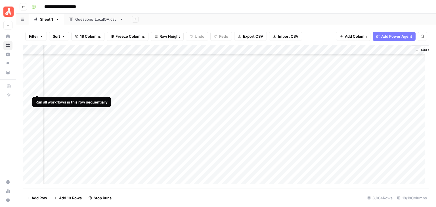
click at [36, 90] on div "Add Column" at bounding box center [226, 116] width 407 height 143
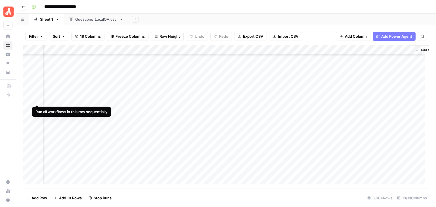
click at [36, 98] on div "Add Column" at bounding box center [226, 116] width 407 height 143
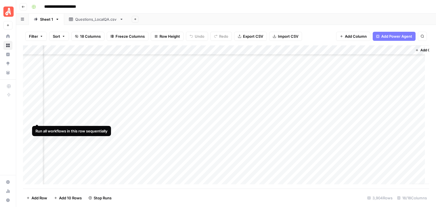
click at [38, 118] on div "Add Column" at bounding box center [226, 116] width 407 height 143
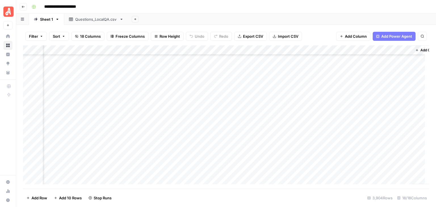
click at [35, 128] on div "Add Column" at bounding box center [226, 116] width 407 height 143
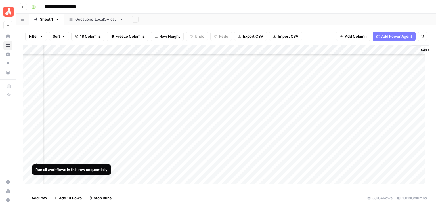
click at [37, 158] on div "Add Column" at bounding box center [226, 116] width 407 height 143
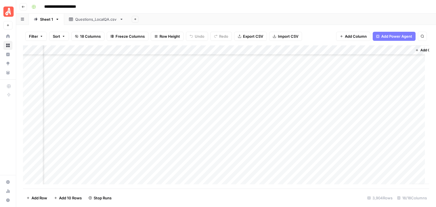
scroll to position [28732, 643]
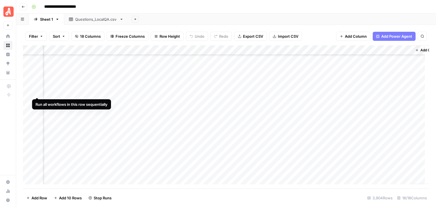
click at [36, 92] on div "Add Column" at bounding box center [226, 116] width 407 height 143
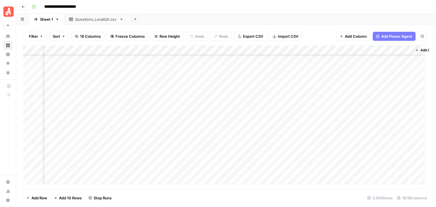
scroll to position [28817, 643]
click at [37, 84] on div "Add Column" at bounding box center [226, 116] width 407 height 143
click at [35, 93] on div "Add Column" at bounding box center [226, 116] width 407 height 143
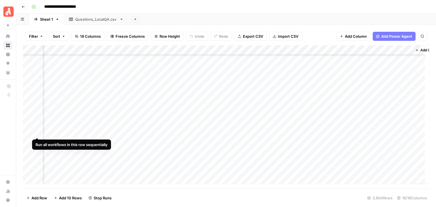
click at [36, 132] on div "Add Column" at bounding box center [226, 116] width 407 height 143
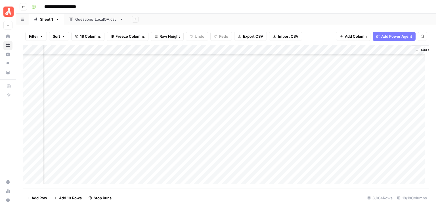
scroll to position [28874, 643]
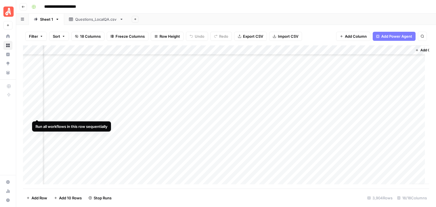
click at [36, 114] on div "Add Column" at bounding box center [226, 116] width 407 height 143
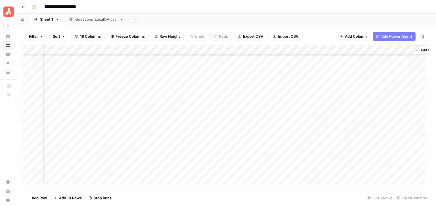
scroll to position [25834, 643]
click at [181, 89] on div "Add Column" at bounding box center [226, 116] width 407 height 143
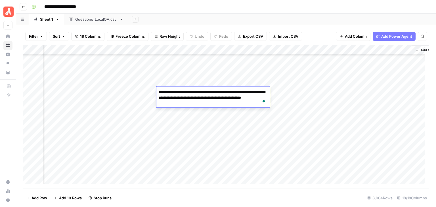
click at [281, 11] on header "**********" at bounding box center [226, 7] width 420 height 14
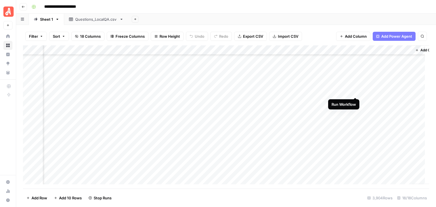
click at [356, 90] on div "Add Column" at bounding box center [226, 116] width 407 height 143
click at [162, 141] on div "Add Column" at bounding box center [226, 116] width 407 height 143
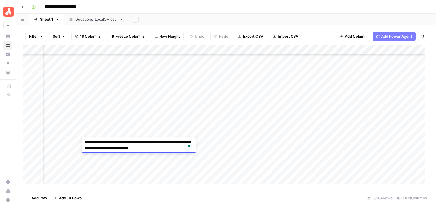
click at [268, 12] on header "**********" at bounding box center [226, 7] width 420 height 14
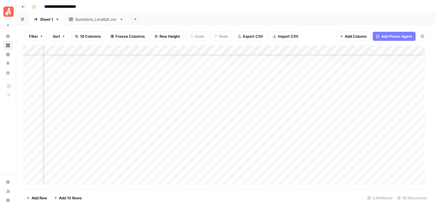
click at [261, 144] on div "Add Column" at bounding box center [226, 116] width 407 height 143
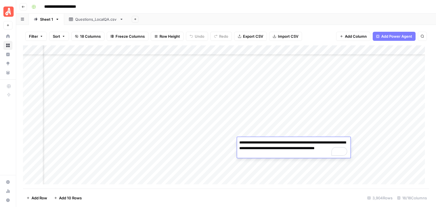
click at [285, 7] on div "**********" at bounding box center [229, 6] width 401 height 9
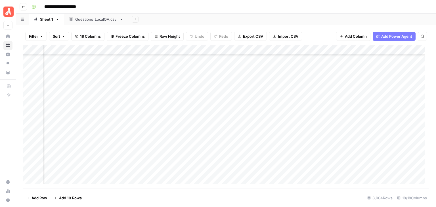
click at [367, 142] on div "Add Column" at bounding box center [226, 116] width 407 height 143
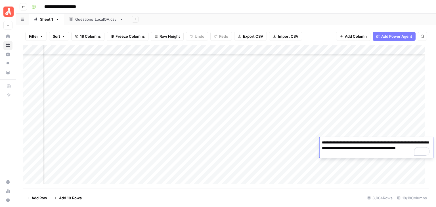
click at [327, 10] on div "**********" at bounding box center [229, 6] width 401 height 9
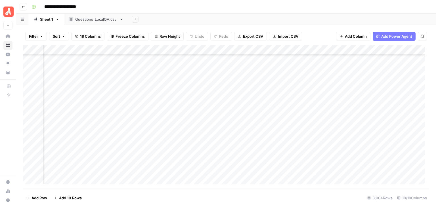
scroll to position [28846, 487]
click at [245, 140] on div "Add Column" at bounding box center [226, 116] width 407 height 143
click at [260, 7] on div "**********" at bounding box center [229, 6] width 401 height 9
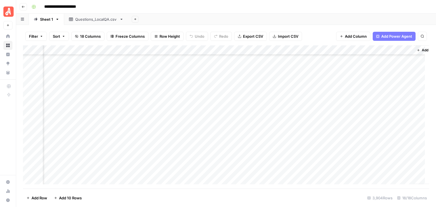
scroll to position [28606, 643]
click at [37, 101] on div "Add Column" at bounding box center [226, 116] width 407 height 143
click at [152, 101] on div "Add Column" at bounding box center [226, 116] width 407 height 143
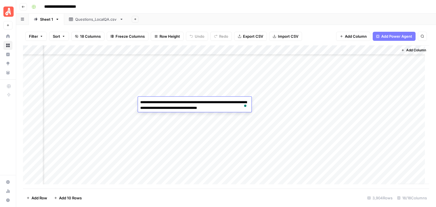
click at [169, 8] on div "**********" at bounding box center [229, 6] width 401 height 9
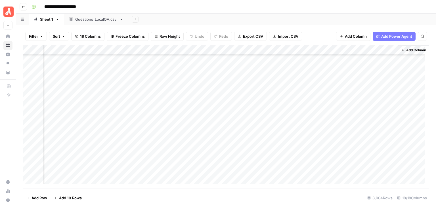
click at [63, 101] on div "Add Column" at bounding box center [226, 116] width 407 height 143
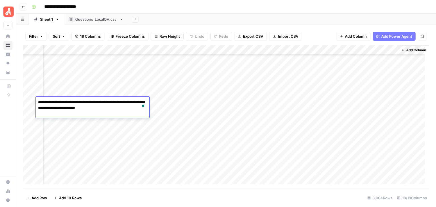
click at [218, 11] on header "**********" at bounding box center [226, 7] width 420 height 14
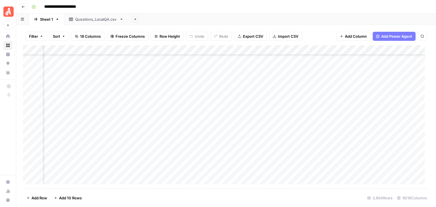
scroll to position [28606, 434]
click at [182, 101] on div "Add Column" at bounding box center [226, 116] width 407 height 143
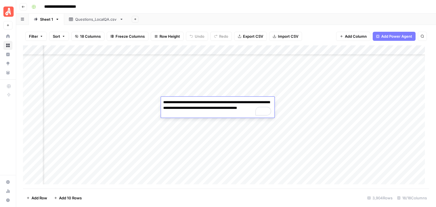
click at [213, 11] on div "**********" at bounding box center [229, 6] width 401 height 9
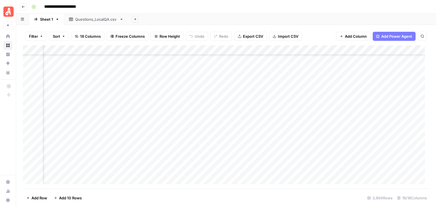
click at [83, 100] on div "Add Column" at bounding box center [226, 116] width 407 height 143
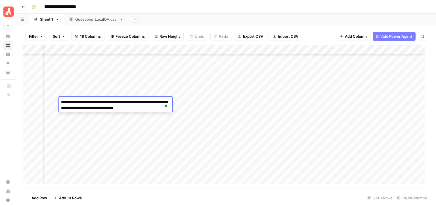
click at [215, 9] on div "**********" at bounding box center [229, 6] width 401 height 9
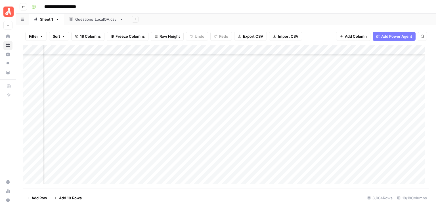
click at [189, 99] on div "Add Column" at bounding box center [226, 116] width 407 height 143
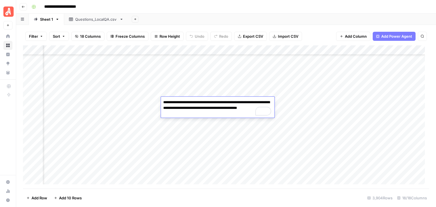
click at [213, 110] on textarea "**********" at bounding box center [218, 108] width 114 height 19
click at [274, 12] on header "**********" at bounding box center [226, 7] width 420 height 14
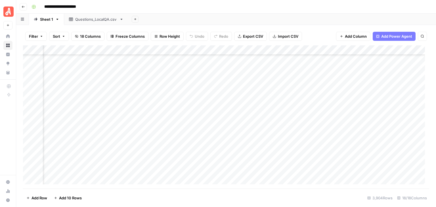
click at [298, 196] on footer "Add Row Add 10 Rows 3,904 Rows 18/18 Columns" at bounding box center [226, 198] width 407 height 18
click at [191, 109] on div "Add Column" at bounding box center [226, 116] width 407 height 143
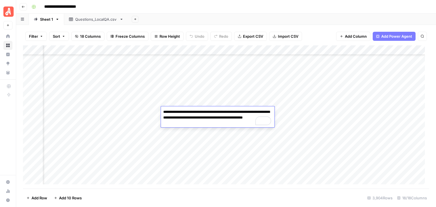
click at [209, 5] on div "**********" at bounding box center [229, 6] width 401 height 9
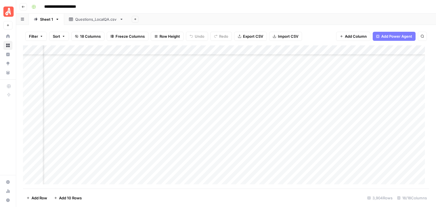
click at [196, 102] on div "Add Column" at bounding box center [226, 116] width 407 height 143
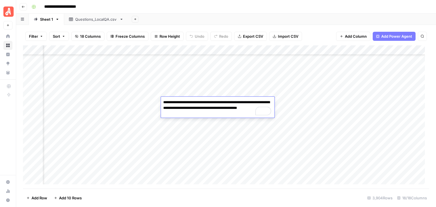
click at [203, 7] on div "**********" at bounding box center [229, 6] width 401 height 9
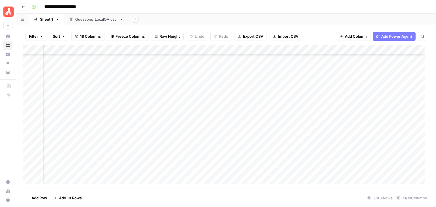
click at [180, 123] on div "Add Column" at bounding box center [226, 116] width 407 height 143
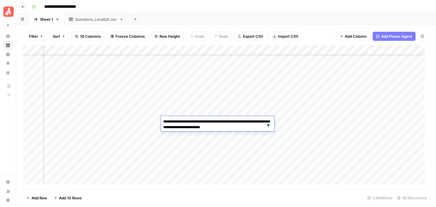
click at [201, 10] on div "**********" at bounding box center [229, 6] width 401 height 9
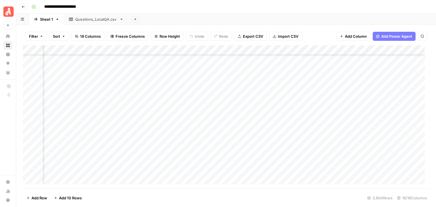
click at [189, 133] on div "Add Column" at bounding box center [226, 116] width 407 height 143
click at [200, 15] on div "Add Sheet" at bounding box center [282, 19] width 308 height 11
click at [191, 141] on div "Add Column" at bounding box center [226, 116] width 407 height 143
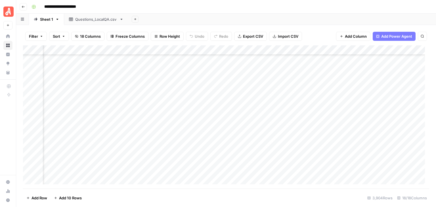
scroll to position [28663, 434]
click at [276, 197] on footer "Add Row Add 10 Rows 3,904 Rows 18/18 Columns" at bounding box center [226, 198] width 407 height 18
click at [191, 143] on div "Add Column" at bounding box center [226, 116] width 407 height 143
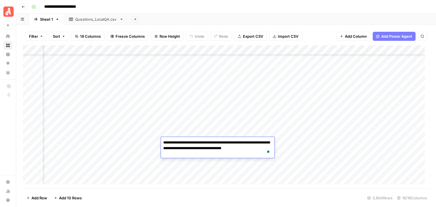
click at [183, 160] on div "Add Column" at bounding box center [226, 116] width 407 height 143
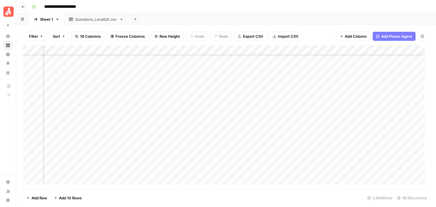
click at [183, 160] on div "Add Column" at bounding box center [226, 116] width 407 height 143
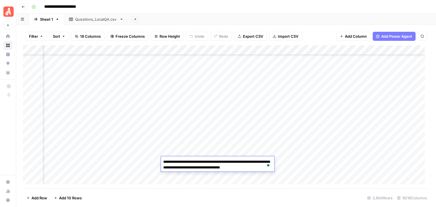
click at [217, 8] on div "**********" at bounding box center [229, 6] width 401 height 9
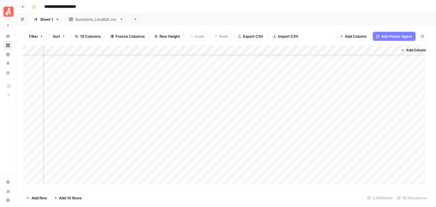
scroll to position [28890, 662]
click at [288, 8] on div "**********" at bounding box center [229, 6] width 401 height 9
click at [409, 122] on div "Add Column" at bounding box center [413, 114] width 31 height 139
click at [409, 118] on div "Add Column" at bounding box center [413, 114] width 31 height 139
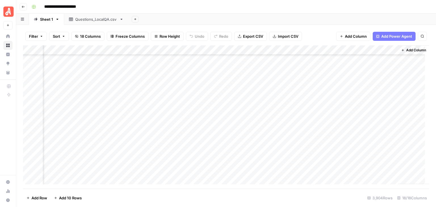
click at [409, 118] on div "Add Column" at bounding box center [413, 114] width 31 height 139
click at [308, 5] on div "**********" at bounding box center [229, 6] width 401 height 9
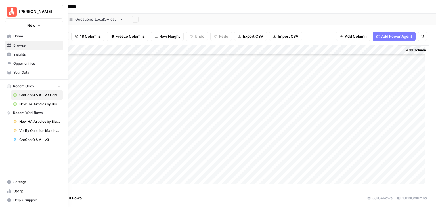
click at [14, 190] on span "Usage" at bounding box center [36, 191] width 47 height 5
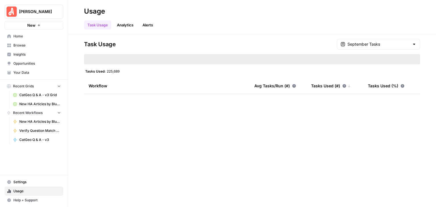
type input "September Tasks"
click at [123, 24] on link "Analytics" at bounding box center [125, 24] width 23 height 9
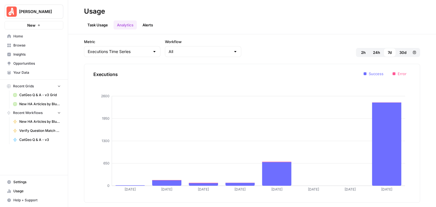
click at [101, 24] on link "Task Usage" at bounding box center [97, 24] width 27 height 9
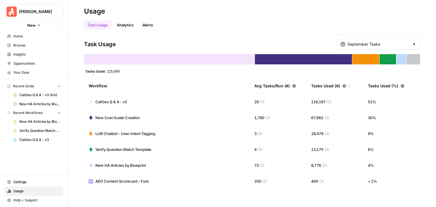
click at [126, 24] on link "Analytics" at bounding box center [125, 24] width 23 height 9
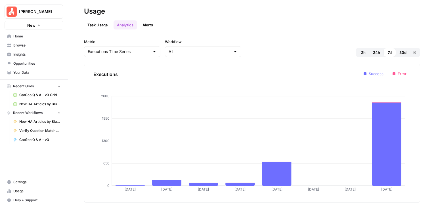
click at [101, 27] on link "Task Usage" at bounding box center [97, 24] width 27 height 9
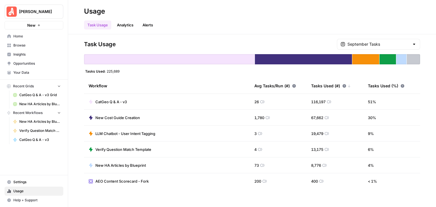
click at [148, 23] on link "Alerts" at bounding box center [147, 24] width 17 height 9
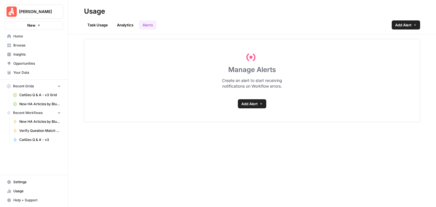
click at [263, 101] on link "Add Alert" at bounding box center [252, 103] width 28 height 9
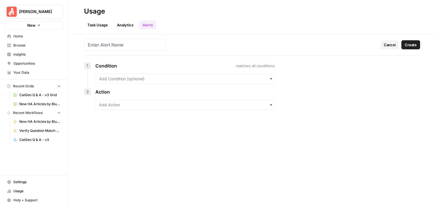
click at [271, 80] on icon "button" at bounding box center [271, 79] width 5 height 5
click at [295, 76] on div "Cancel Create 1 Condition matches all conditions 2 Action" at bounding box center [252, 120] width 368 height 173
click at [269, 105] on icon "button" at bounding box center [271, 105] width 5 height 5
click at [293, 108] on div "Cancel Create 1 Condition matches all conditions 2 Action" at bounding box center [252, 120] width 368 height 173
click at [387, 45] on span "Cancel" at bounding box center [390, 45] width 12 height 6
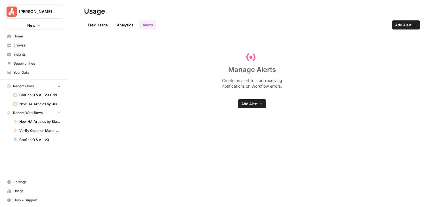
click at [126, 24] on link "Analytics" at bounding box center [125, 24] width 23 height 9
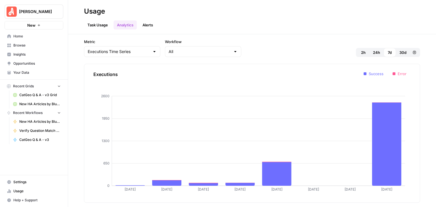
click at [102, 22] on link "Task Usage" at bounding box center [97, 24] width 27 height 9
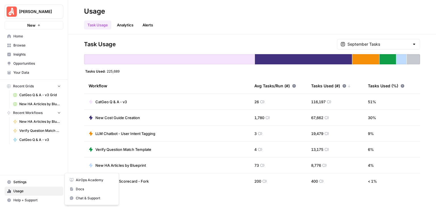
click at [39, 201] on span "Help + Support" at bounding box center [36, 200] width 47 height 5
click at [31, 199] on span "Help + Support" at bounding box center [36, 200] width 47 height 5
click at [44, 197] on button "Help + Support" at bounding box center [34, 200] width 59 height 9
click at [97, 199] on span "Chat & Support" at bounding box center [95, 198] width 38 height 5
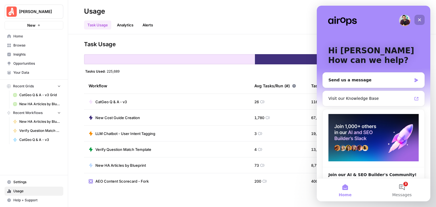
click at [420, 18] on icon "Close" at bounding box center [420, 20] width 5 height 5
